Goal: Leave review/rating: Leave review/rating

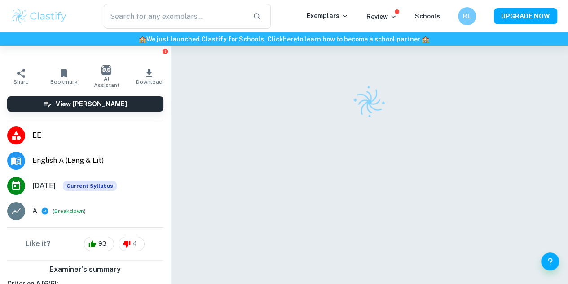
scroll to position [107, 0]
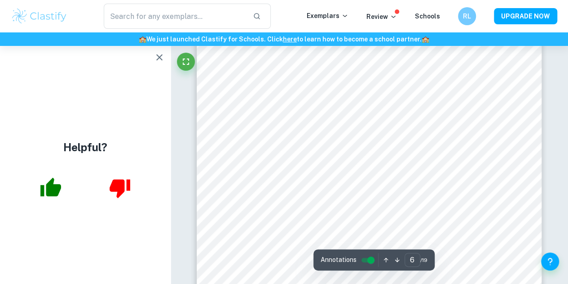
scroll to position [2492, 0]
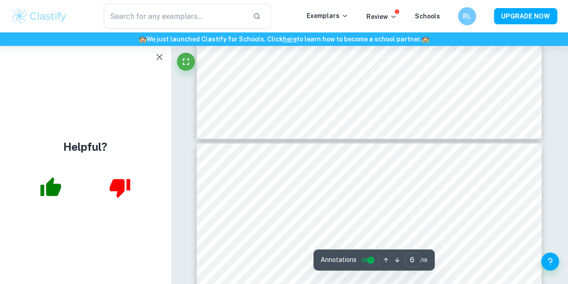
type input "7"
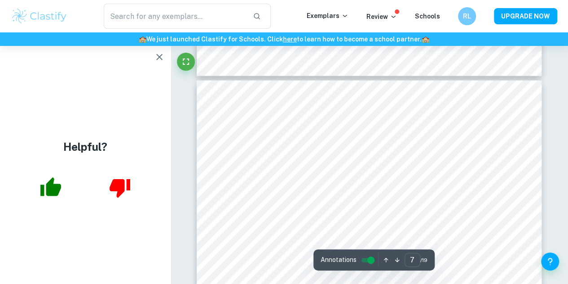
scroll to position [2795, 0]
